Goal: Find contact information: Find contact information

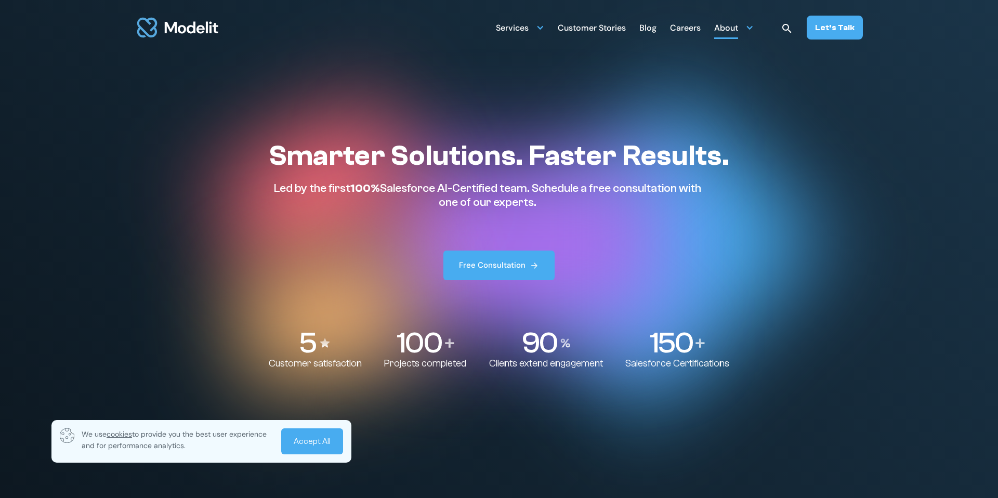
click at [737, 26] on div "About" at bounding box center [726, 29] width 24 height 20
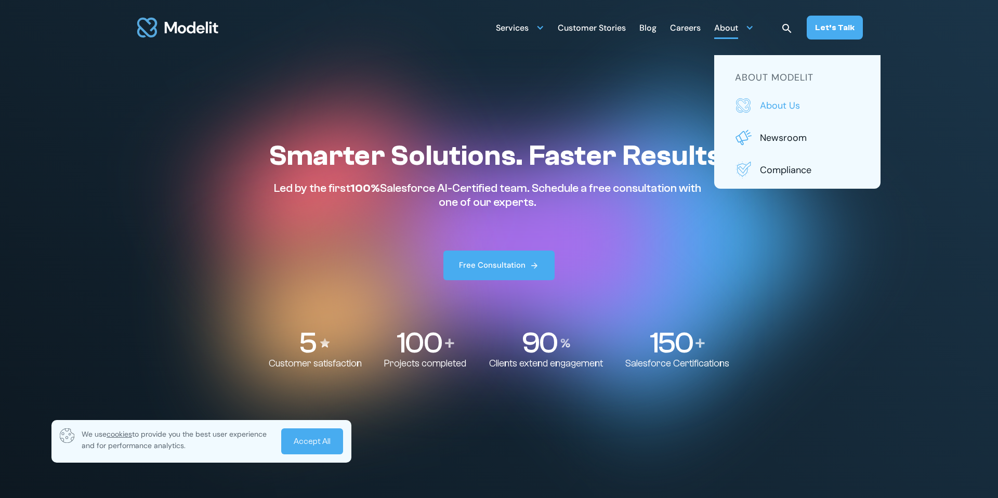
click at [789, 106] on p "About us" at bounding box center [810, 106] width 100 height 14
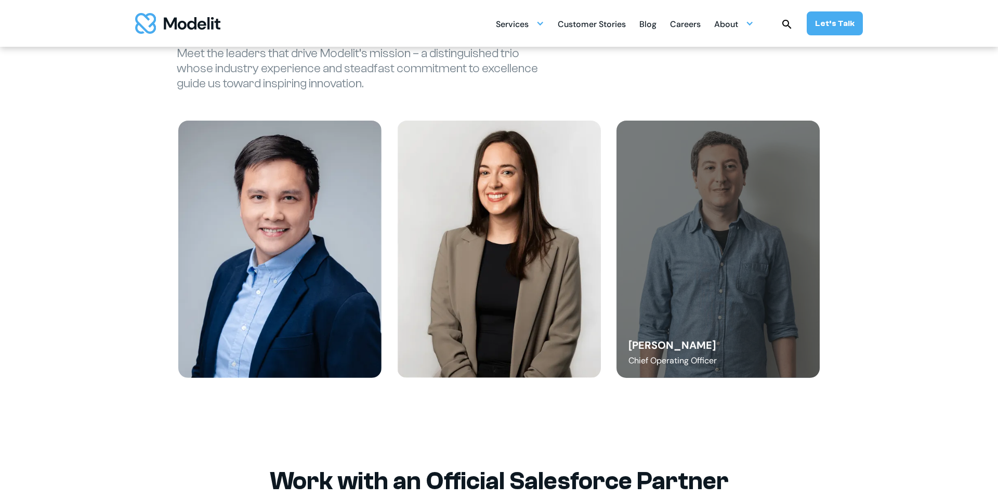
scroll to position [1258, 0]
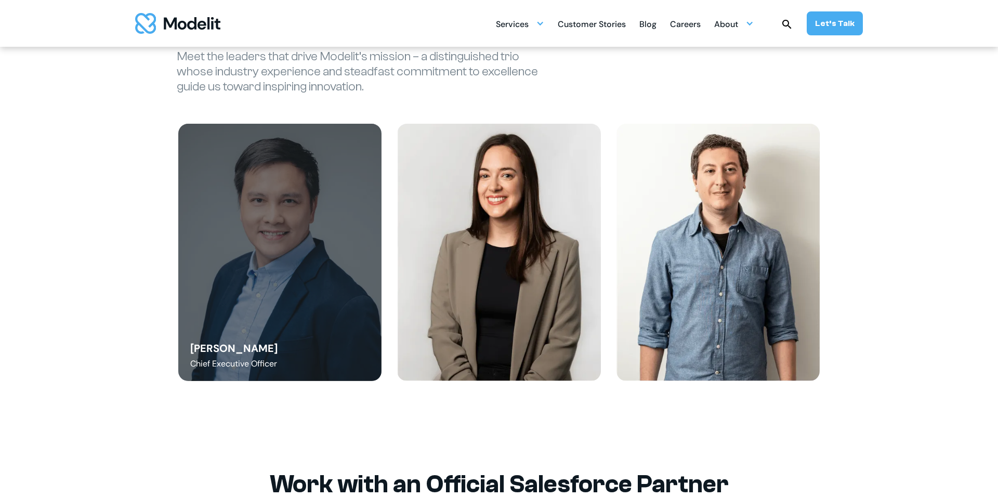
click at [293, 218] on div "Danny Tang Chief Executive Officer" at bounding box center [280, 253] width 204 height 258
click at [224, 344] on div "Danny Tang" at bounding box center [233, 348] width 87 height 15
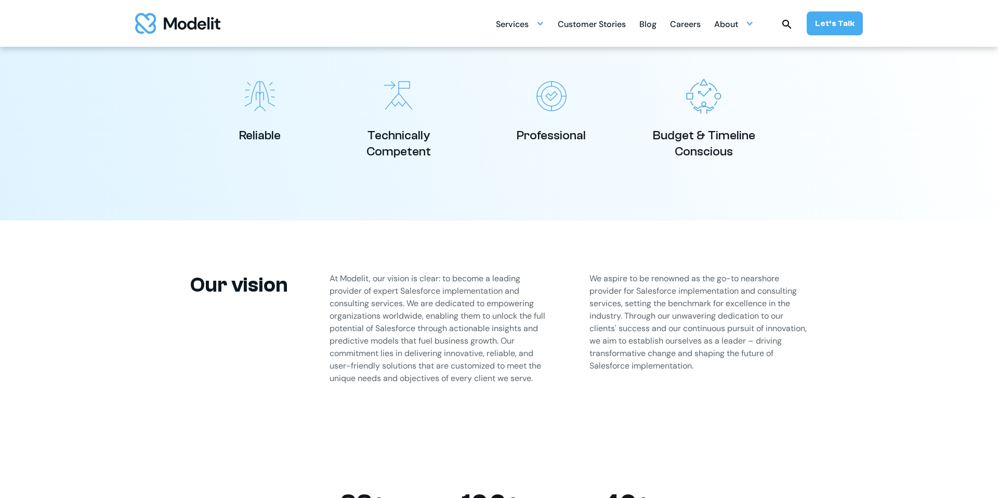
scroll to position [487, 0]
